Goal: Browse casually: Explore the website without a specific task or goal

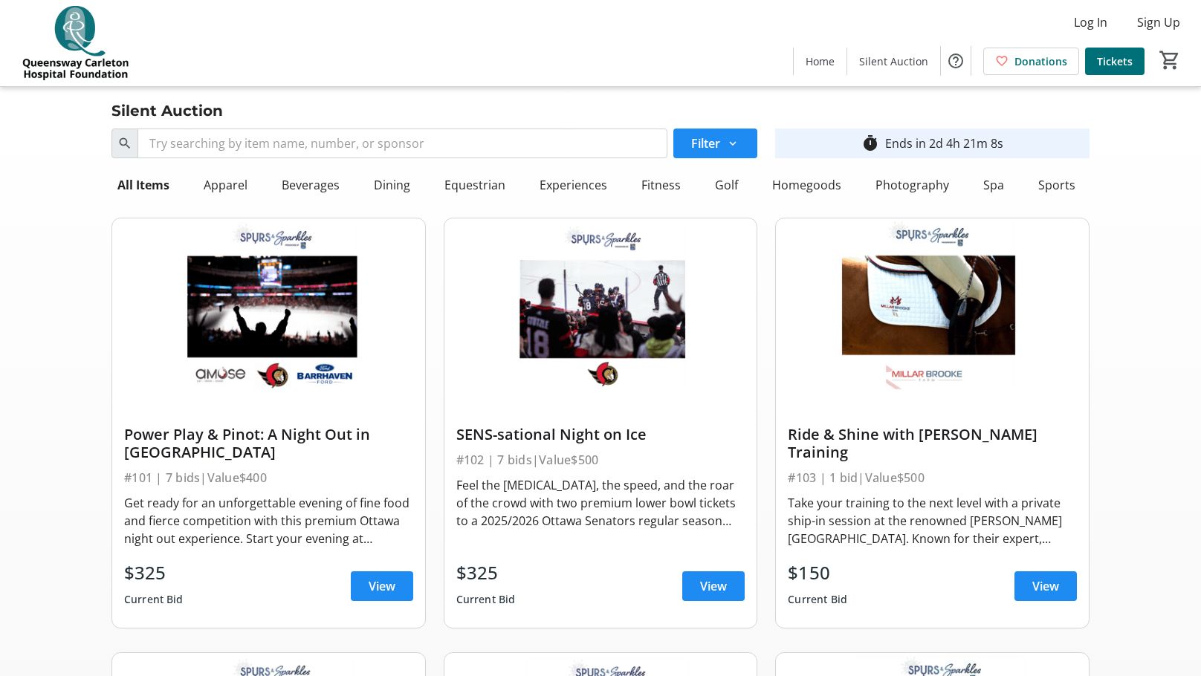
click at [534, 22] on div "Log In Sign Up Home Silent Auction Donations Tickets 0" at bounding box center [600, 43] width 1201 height 86
